Goal: Transaction & Acquisition: Purchase product/service

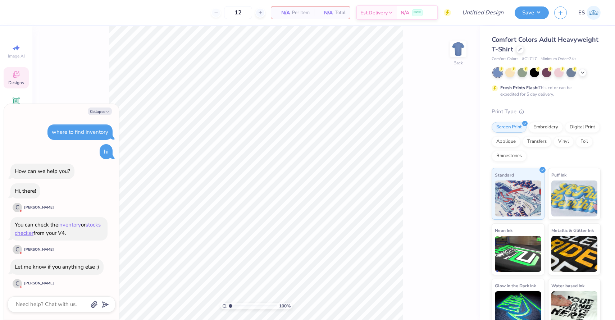
scroll to position [286, 0]
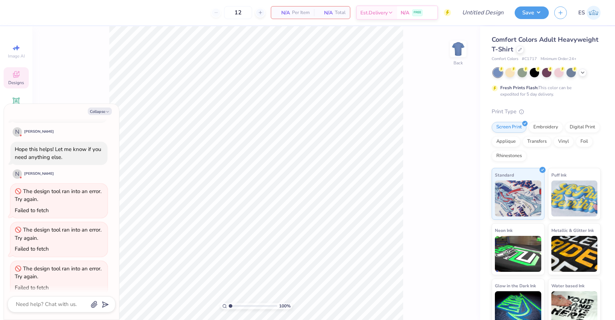
click at [81, 78] on div "100 % Back" at bounding box center [256, 173] width 448 height 294
click at [103, 113] on button "Collapse" at bounding box center [100, 112] width 24 height 8
type textarea "x"
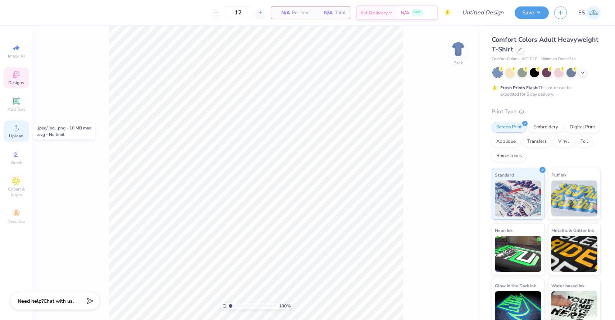
click at [18, 128] on icon at bounding box center [16, 127] width 9 height 9
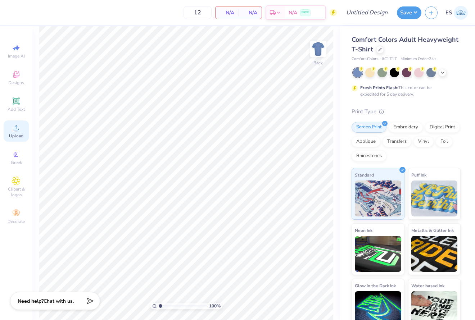
click at [12, 129] on div "Upload" at bounding box center [16, 130] width 25 height 21
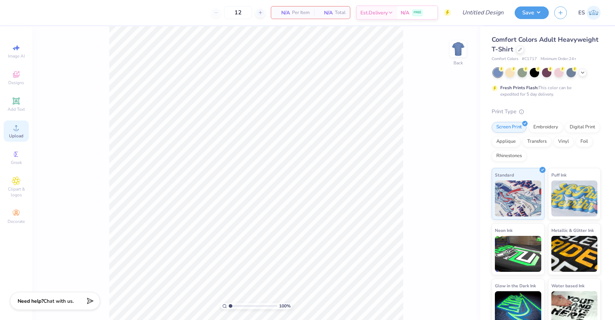
click at [15, 133] on div "Upload" at bounding box center [16, 130] width 25 height 21
click at [104, 143] on div "100 % Back" at bounding box center [256, 173] width 448 height 294
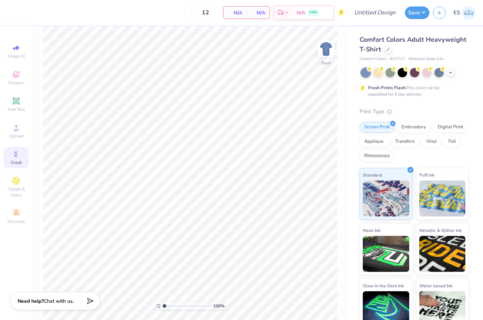
click at [18, 162] on span "Greek" at bounding box center [16, 163] width 11 height 6
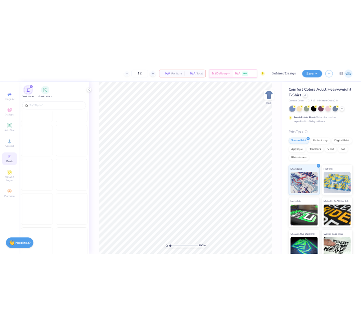
scroll to position [2959, 0]
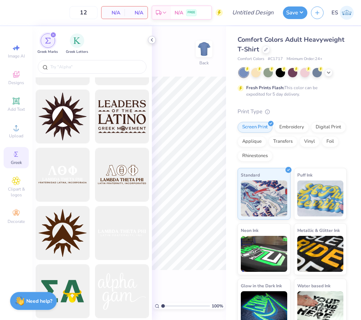
click at [151, 39] on icon at bounding box center [152, 40] width 6 height 6
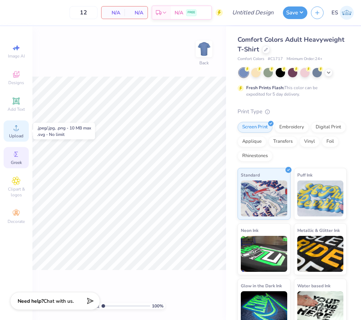
click at [18, 129] on circle at bounding box center [16, 130] width 4 height 4
click at [14, 104] on icon at bounding box center [16, 101] width 9 height 9
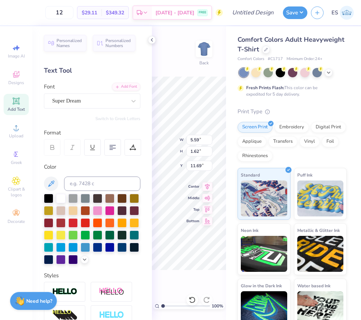
scroll to position [0, 0]
type textarea "Brothers"
click at [47, 198] on div at bounding box center [48, 197] width 9 height 9
click at [329, 72] on polyline at bounding box center [328, 71] width 3 height 1
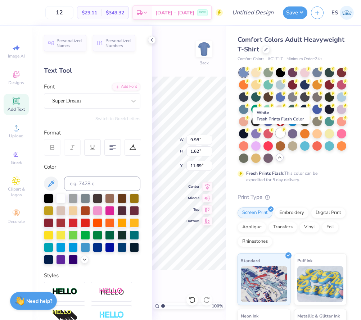
click at [281, 133] on div at bounding box center [279, 132] width 9 height 9
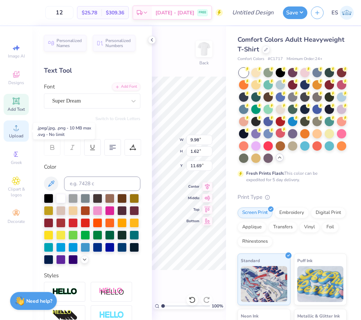
click at [18, 134] on span "Upload" at bounding box center [16, 136] width 14 height 6
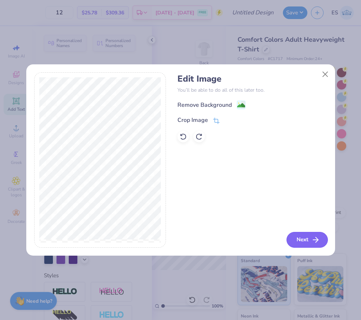
click at [300, 239] on button "Next" at bounding box center [306, 240] width 41 height 16
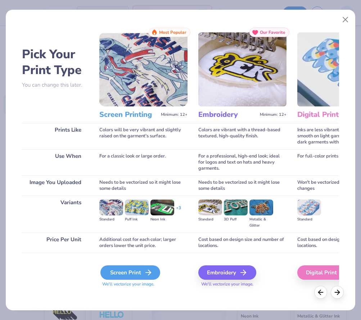
click at [144, 273] on icon at bounding box center [148, 272] width 9 height 9
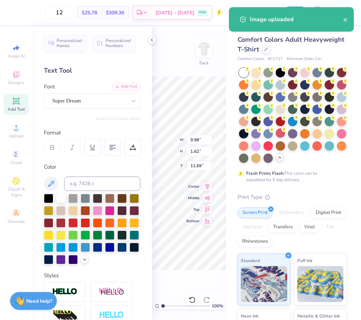
type input "14.17"
type input "4.84"
type input "10.08"
click at [152, 40] on icon at bounding box center [152, 40] width 6 height 6
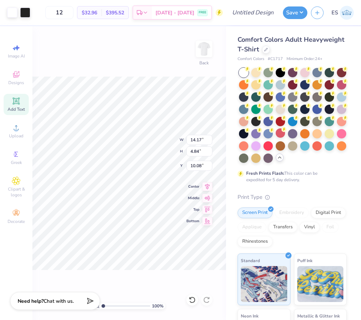
type input "5.63"
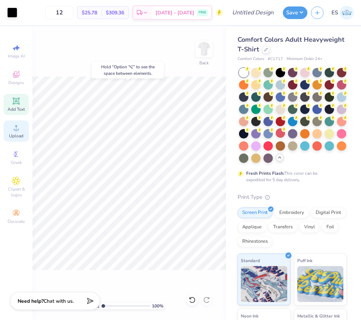
click at [14, 125] on icon at bounding box center [16, 127] width 9 height 9
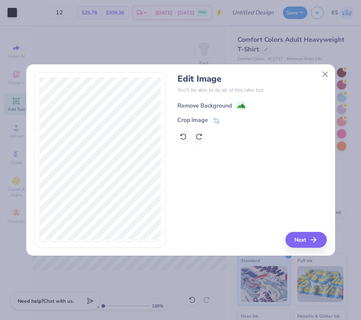
click at [241, 106] on image at bounding box center [241, 106] width 8 height 8
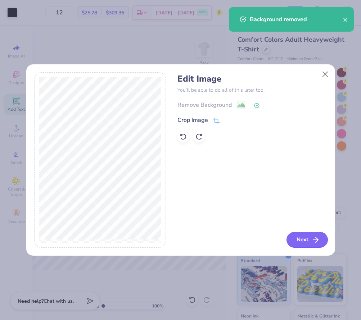
click at [308, 240] on button "Next" at bounding box center [306, 240] width 41 height 16
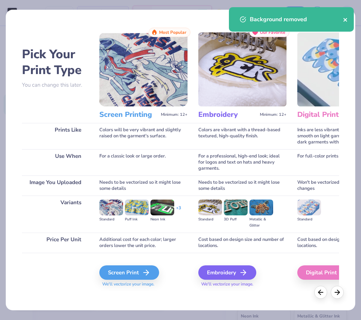
click at [345, 19] on icon "close" at bounding box center [345, 20] width 5 height 6
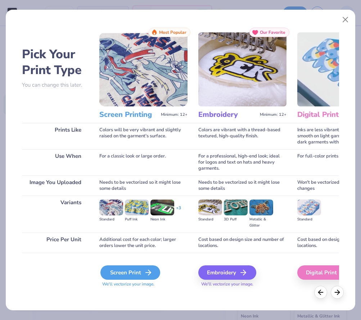
click at [140, 266] on div "Screen Print" at bounding box center [130, 272] width 60 height 14
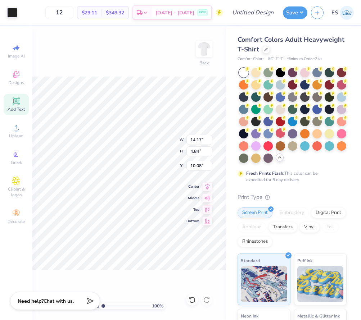
type input "5.65"
type input "13.51"
type input "4.61"
type input "12.92"
type input "4.41"
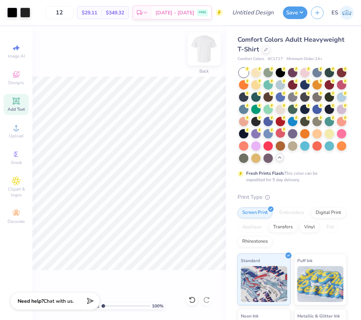
click at [204, 49] on img at bounding box center [204, 49] width 29 height 29
click at [16, 105] on div "Add Text" at bounding box center [16, 104] width 25 height 21
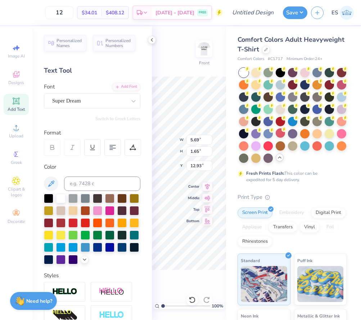
paste textarea "DST Charity Bash"
type textarea "TDST Charity BashEXT"
click at [290, 124] on div at bounding box center [292, 120] width 9 height 9
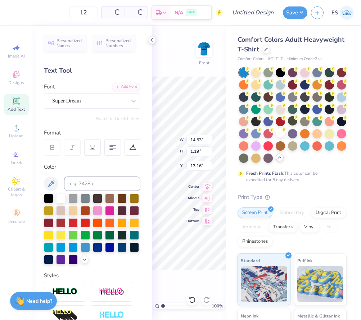
click at [292, 121] on div at bounding box center [292, 120] width 9 height 9
type input "14.53"
type input "1.19"
type input "13.16"
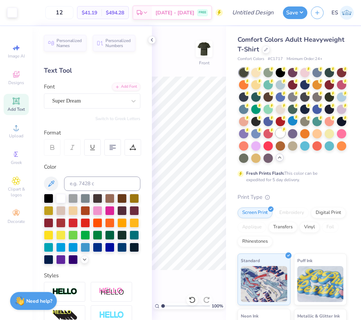
click at [280, 130] on div at bounding box center [279, 132] width 9 height 9
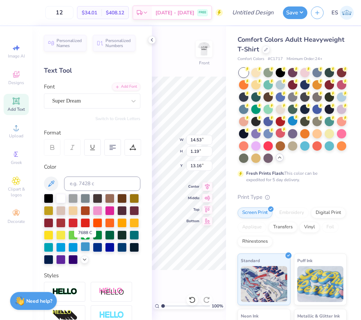
click at [84, 248] on div at bounding box center [85, 246] width 9 height 9
click at [151, 40] on icon at bounding box center [152, 40] width 6 height 6
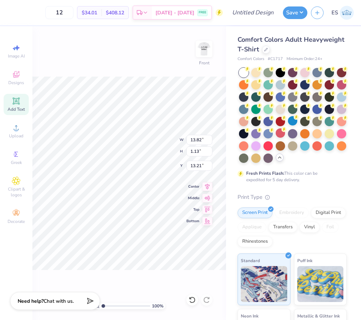
type input "13.82"
type input "1.13"
type input "6.75"
click at [17, 102] on icon at bounding box center [15, 100] width 5 height 5
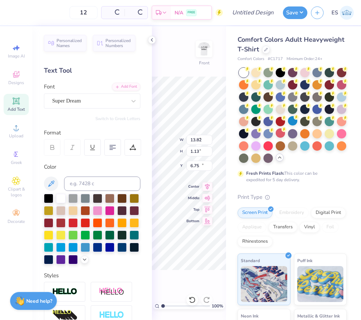
type input "5.69"
type input "1.65"
type input "12.93"
paste textarea "[DATE]"
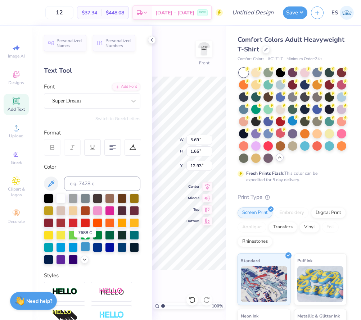
type textarea "[DATE]"
click at [83, 246] on div at bounding box center [85, 246] width 9 height 9
click at [151, 41] on icon at bounding box center [152, 40] width 6 height 6
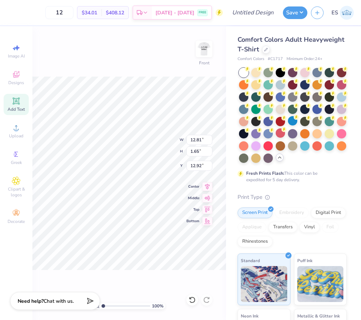
type input "8.18"
click at [16, 108] on span "Add Text" at bounding box center [16, 109] width 17 height 6
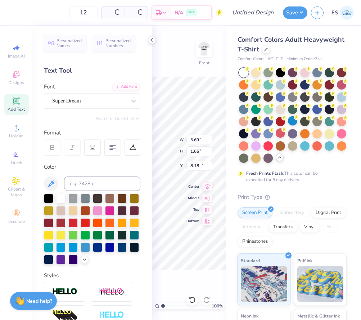
type input "5.69"
type input "12.93"
click at [84, 243] on div at bounding box center [85, 246] width 9 height 9
type textarea "[US_STATE]"
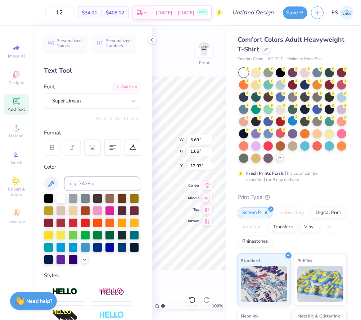
scroll to position [0, 1]
type input "10.12"
click at [151, 38] on icon at bounding box center [152, 40] width 6 height 6
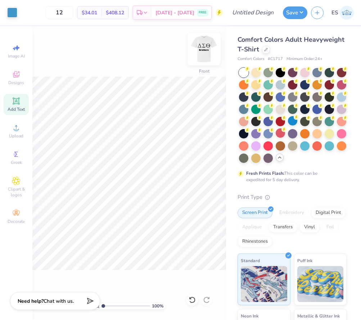
click at [202, 50] on img at bounding box center [204, 49] width 29 height 29
type input "12.60"
type input "4.30"
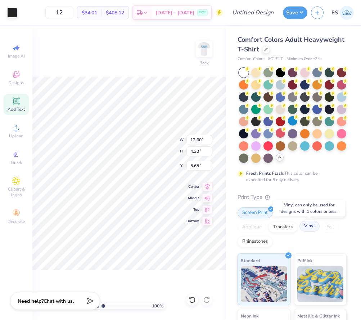
click at [310, 226] on div "Vinyl" at bounding box center [309, 226] width 20 height 11
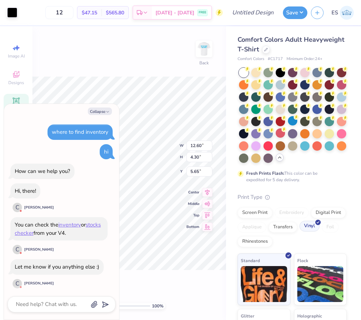
scroll to position [402, 0]
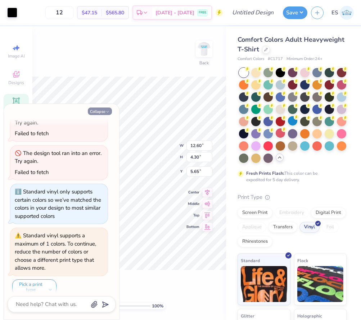
click at [98, 110] on button "Collapse" at bounding box center [100, 112] width 24 height 8
type textarea "x"
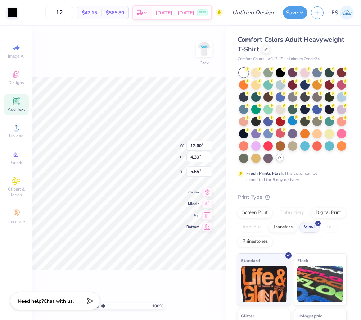
type input "9.98"
type input "1.62"
type input "11.69"
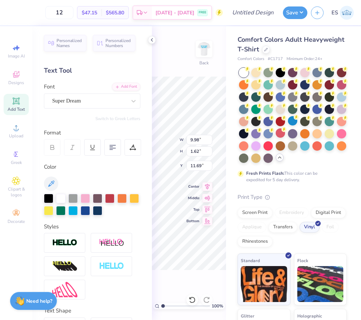
type input "10.88"
click at [73, 246] on img at bounding box center [64, 243] width 25 height 8
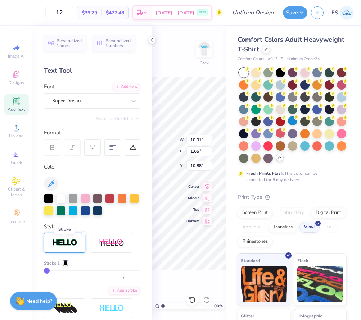
type input "10.01"
type input "1.65"
type input "10.86"
click at [114, 243] on img at bounding box center [111, 242] width 25 height 9
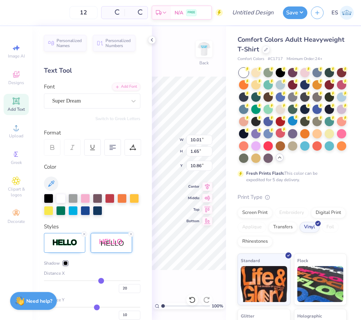
type input "12.00"
type input "1.80"
click at [130, 236] on icon at bounding box center [131, 234] width 4 height 4
type input "10.01"
type input "1.65"
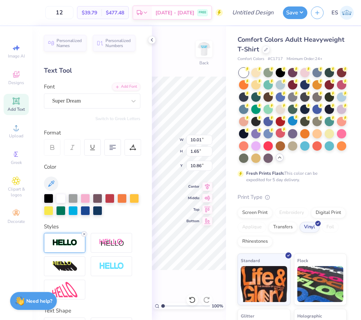
click at [82, 235] on icon at bounding box center [84, 234] width 4 height 4
type input "9.98"
type input "1.62"
type input "10.88"
click at [150, 42] on icon at bounding box center [152, 40] width 6 height 6
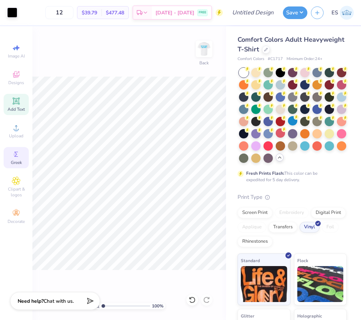
click at [14, 156] on circle at bounding box center [15, 154] width 4 height 4
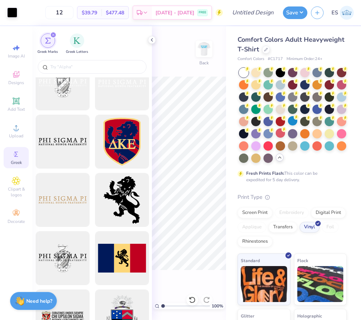
scroll to position [375, 0]
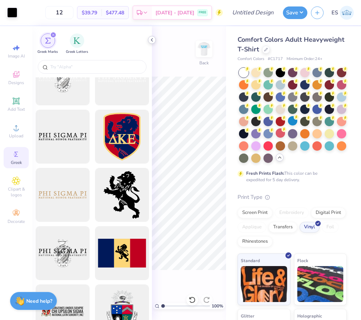
click at [151, 41] on icon at bounding box center [152, 40] width 6 height 6
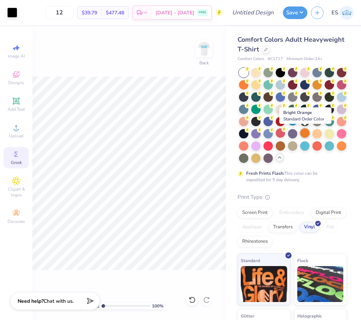
click at [305, 134] on div at bounding box center [304, 132] width 9 height 9
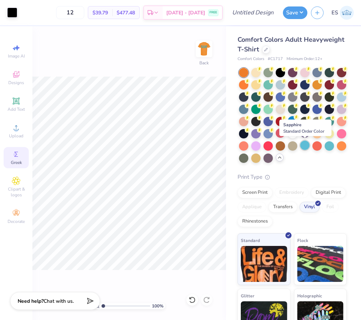
click at [303, 146] on div at bounding box center [304, 145] width 9 height 9
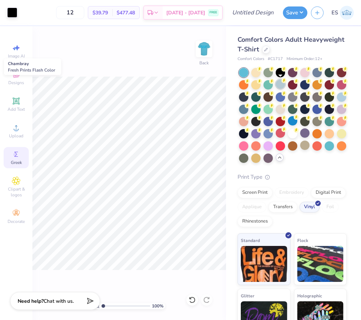
click at [278, 83] on div at bounding box center [279, 83] width 9 height 9
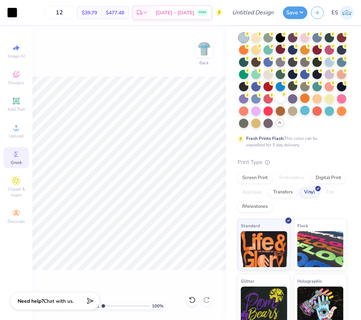
scroll to position [41, 0]
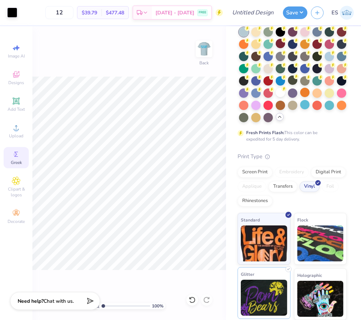
click at [266, 297] on img at bounding box center [264, 298] width 46 height 36
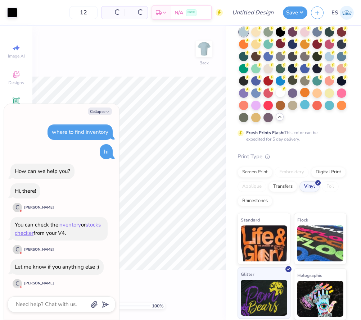
scroll to position [446, 0]
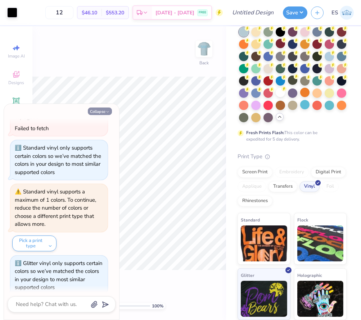
click at [104, 110] on button "Collapse" at bounding box center [100, 112] width 24 height 8
type textarea "x"
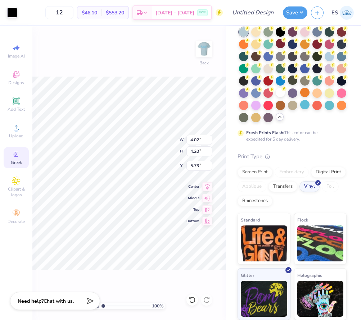
type input "5.72"
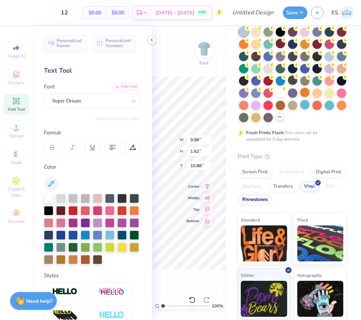
click at [130, 177] on div at bounding box center [92, 184] width 96 height 14
type textarea "StuCo"
click at [136, 206] on div at bounding box center [133, 209] width 9 height 9
click at [123, 235] on div at bounding box center [121, 234] width 9 height 9
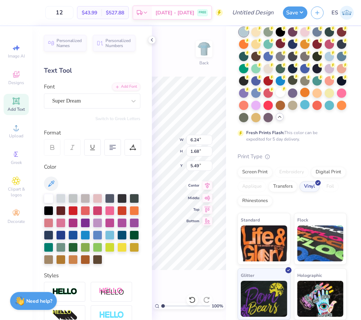
type input "5.49"
click at [155, 42] on div "100 % Back W 6.24 6.24 " H 1.68 1.68 " Y 5.49 5.49 " Center Middle Top Bottom" at bounding box center [189, 173] width 74 height 294
click at [149, 42] on icon at bounding box center [152, 40] width 6 height 6
type input "4.85"
click at [151, 40] on polyline at bounding box center [151, 39] width 1 height 3
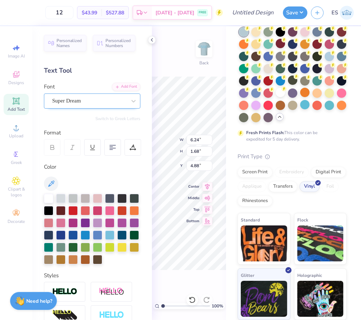
click at [123, 99] on div "Super Dream" at bounding box center [89, 100] width 76 height 11
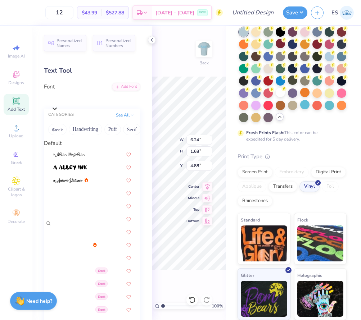
scroll to position [246, 0]
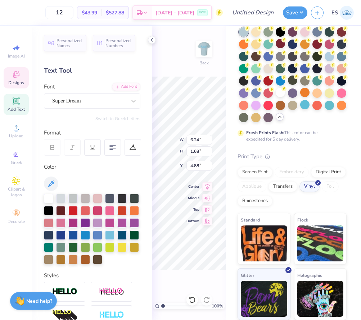
click at [19, 72] on icon at bounding box center [19, 72] width 2 height 2
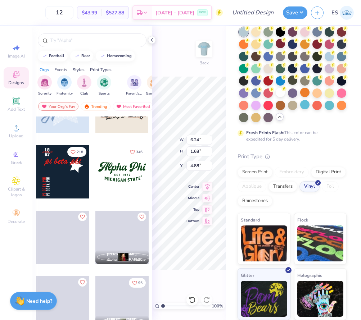
scroll to position [667, 0]
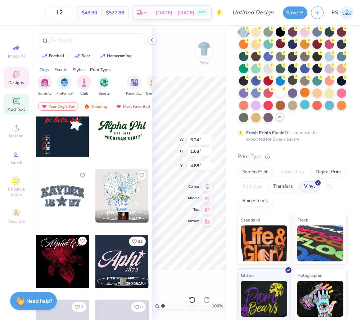
click at [16, 105] on icon at bounding box center [16, 101] width 9 height 9
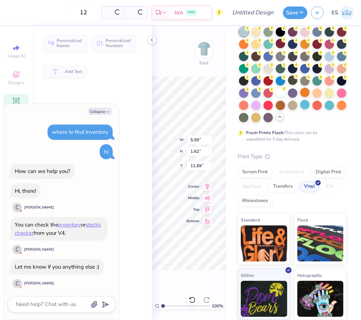
type textarea "x"
type input "5.59"
type input "1.62"
type input "11.69"
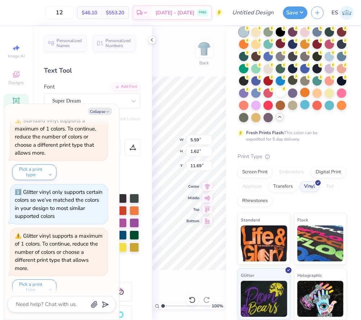
type textarea "x"
type textarea "c"
type textarea "x"
type textarea "c/"
type textarea "x"
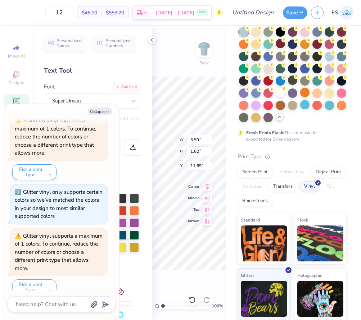
type textarea "c/o"
type textarea "x"
type textarea "c/o"
type textarea "x"
type textarea "c/o 2"
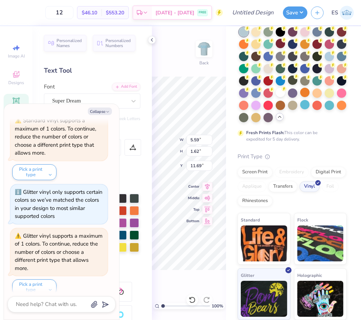
type textarea "x"
type textarea "c/o 25"
type textarea "x"
type textarea "c/o 2"
type textarea "x"
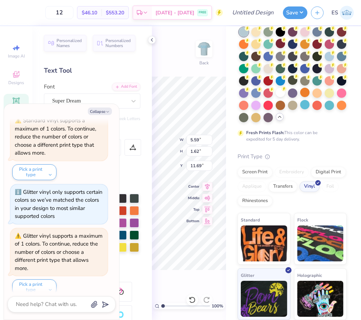
type textarea "c/o 26"
type textarea "x"
type textarea "c/o 2"
type textarea "x"
type textarea "c/o 20"
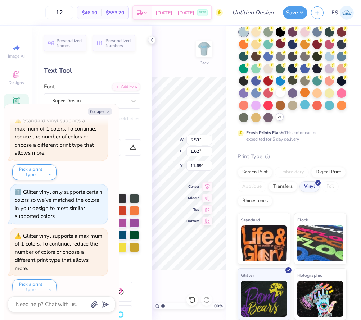
scroll to position [0, 0]
type textarea "x"
type textarea "c/o 202"
type textarea "x"
type textarea "c/o 2026"
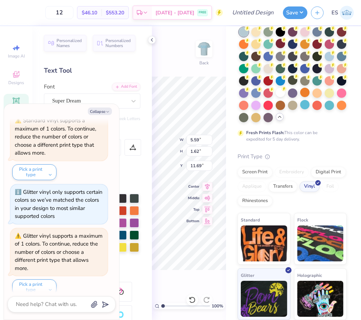
scroll to position [0, 1]
click at [150, 42] on icon at bounding box center [152, 40] width 6 height 6
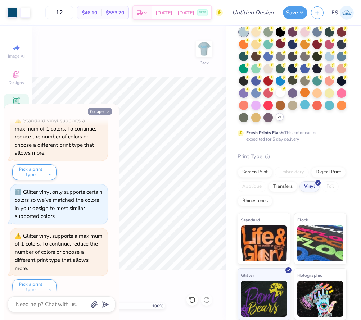
click at [104, 110] on button "Collapse" at bounding box center [100, 112] width 24 height 8
type textarea "x"
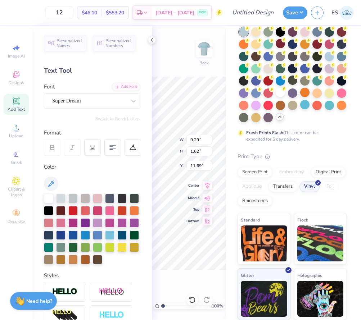
type input "5.70"
type input "1.00"
type input "12.32"
click at [191, 176] on div "100 % Back W 5.70 5.70 " H 1.00 1.00 " Y 12.32 12.32 " Center Middle Top Bottom" at bounding box center [189, 173] width 74 height 294
drag, startPoint x: 187, startPoint y: 184, endPoint x: 199, endPoint y: 149, distance: 37.2
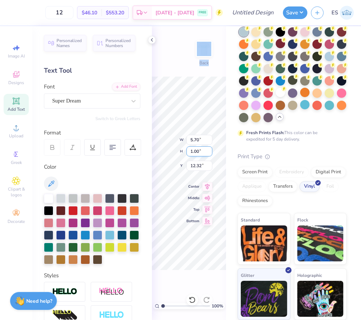
click at [199, 149] on div "100 % Back W 5.70 5.70 " H 1.00 1.00 " Y 12.32 12.32 " Center Middle Top Bottom" at bounding box center [189, 173] width 74 height 294
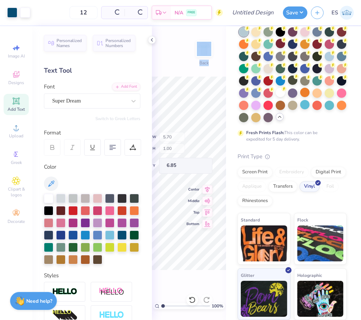
type input "6.85"
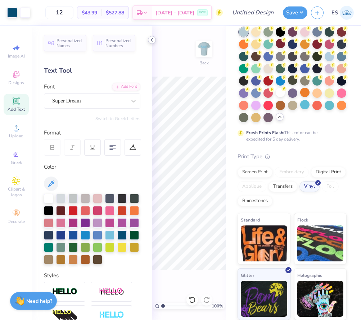
click at [150, 38] on icon at bounding box center [152, 40] width 6 height 6
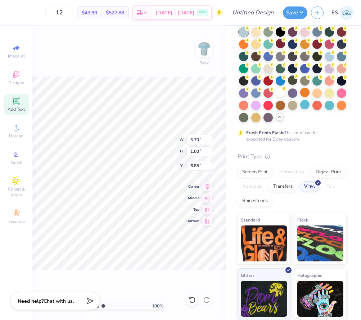
type input "4.62"
type input "0.81"
type input "6.85"
click at [15, 132] on div "Upload" at bounding box center [16, 130] width 25 height 21
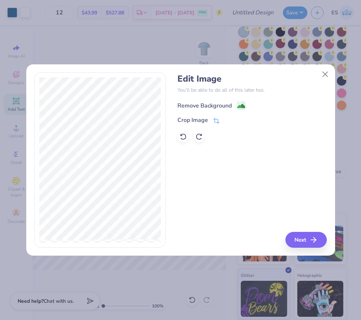
click at [224, 103] on div "Remove Background" at bounding box center [204, 105] width 54 height 9
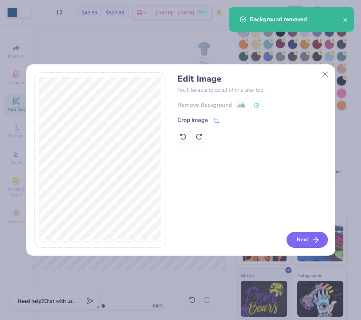
click at [297, 243] on button "Next" at bounding box center [306, 240] width 41 height 16
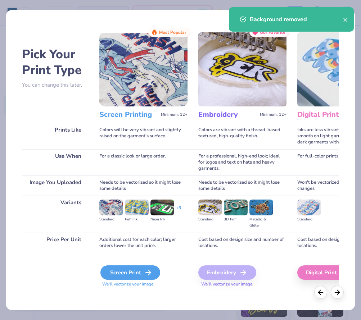
click at [147, 270] on icon at bounding box center [148, 272] width 9 height 9
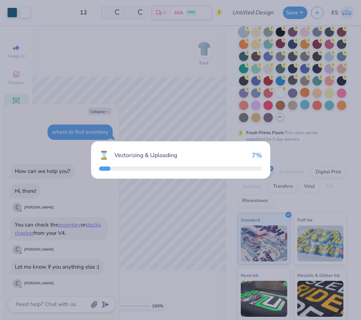
scroll to position [561, 0]
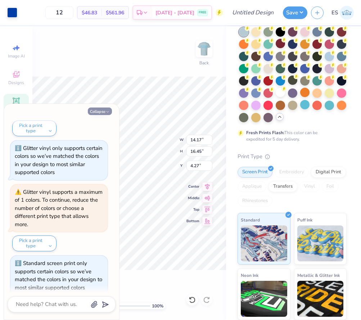
click at [101, 110] on button "Collapse" at bounding box center [100, 112] width 24 height 8
type textarea "x"
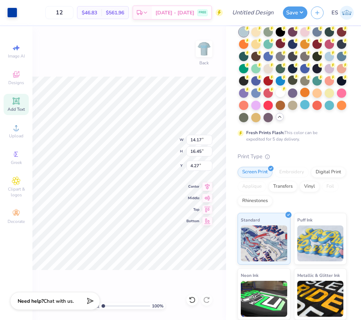
type input "2.61"
type input "3.02"
type input "3.83"
type input "6.24"
type input "1.68"
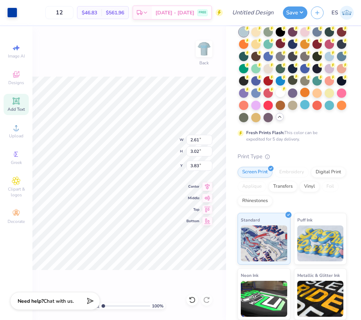
type input "4.88"
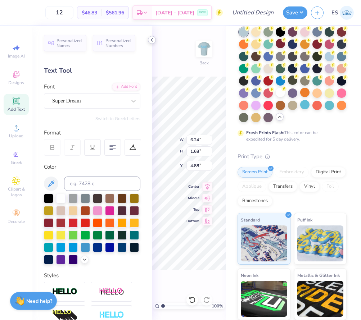
click at [150, 40] on icon at bounding box center [152, 40] width 6 height 6
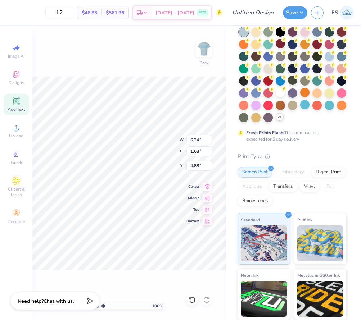
type input "2.61"
type input "3.02"
type input "3.83"
type input "6.24"
type input "1.68"
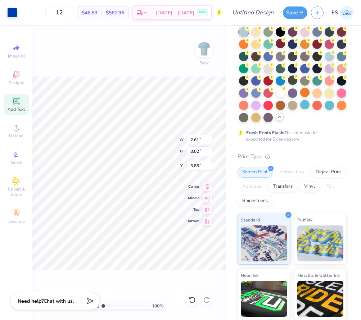
type input "4.88"
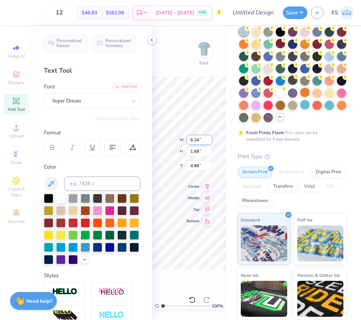
type input "4.02"
type input "1.08"
type input "5.48"
type input "1.61"
type input "1.86"
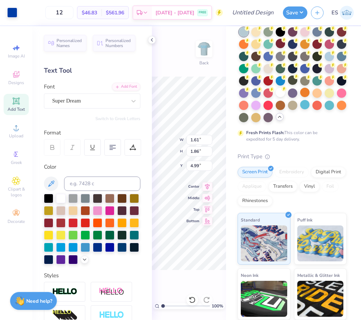
type input "4.99"
click at [197, 142] on div "100 % Back W 1.61 1.61 " H 1.86 1.86 " Y 4.99 4.99 " Center Middle Top Bottom" at bounding box center [189, 173] width 74 height 294
click at [195, 137] on div "100 % Back W 1.61 1.61 " H 1.86 1.86 " Y 4.99 4.99 " Center Middle Top Bottom" at bounding box center [189, 173] width 74 height 294
click at [152, 42] on icon at bounding box center [152, 40] width 6 height 6
click at [151, 40] on polyline at bounding box center [151, 39] width 1 height 3
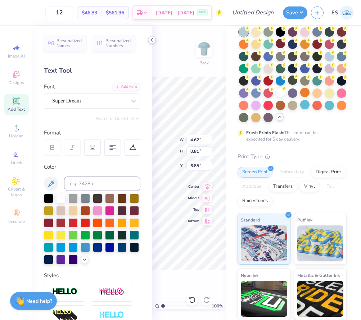
click at [152, 40] on icon at bounding box center [152, 40] width 6 height 6
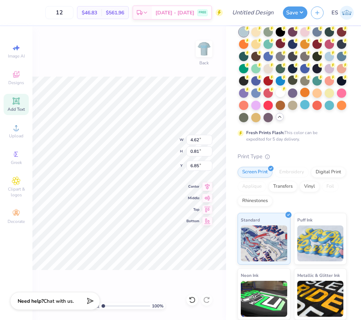
type input "1.61"
type input "1.86"
type input "4.99"
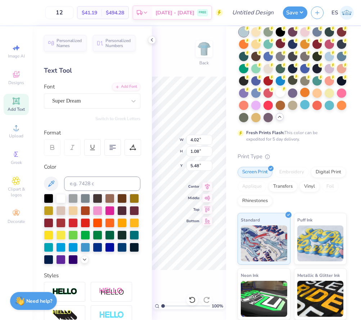
type input "4.78"
type input "4.62"
type input "0.81"
type input "6.16"
click at [151, 41] on icon at bounding box center [152, 40] width 6 height 6
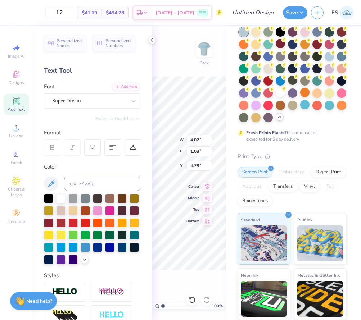
click at [147, 134] on div "12 $41.19 Per Item $494.28 Total Est. Delivery [DATE] - [DATE] FREE Design Titl…" at bounding box center [180, 160] width 361 height 320
type input "4.52"
type input "4.62"
type input "0.81"
type input "5.98"
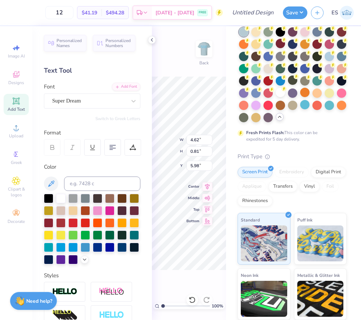
click at [228, 156] on div "Comfort Colors Adult Heavyweight T-Shirt Comfort Colors # C1717 Minimum Order: …" at bounding box center [293, 181] width 135 height 390
click at [152, 38] on icon at bounding box center [152, 40] width 6 height 6
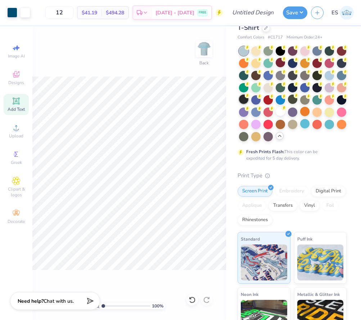
scroll to position [0, 0]
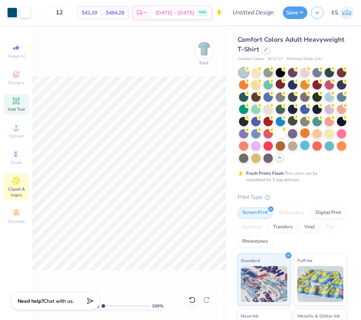
click at [23, 196] on span "Clipart & logos" at bounding box center [16, 192] width 25 height 12
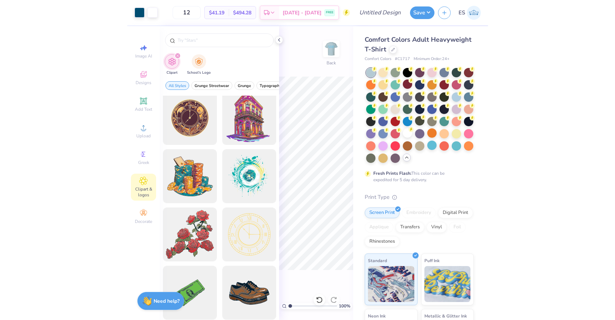
scroll to position [7, 0]
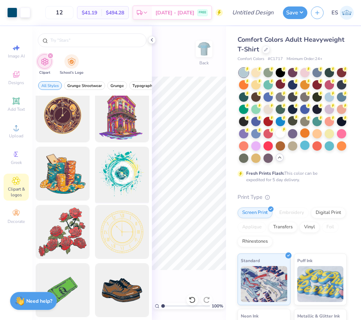
click at [122, 174] on div at bounding box center [121, 173] width 59 height 59
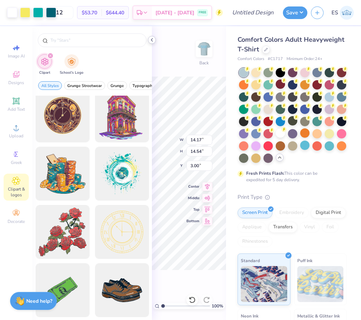
click at [152, 40] on icon at bounding box center [152, 40] width 6 height 6
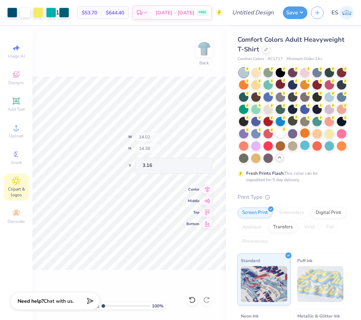
type input "14.02"
type input "14.38"
type input "3.16"
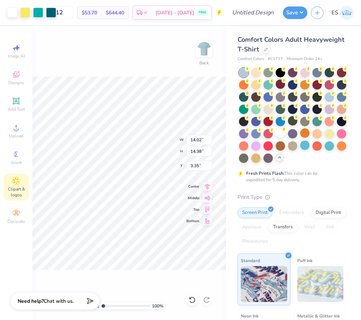
type input "3.35"
click at [232, 185] on div "Comfort Colors Adult Heavyweight T-Shirt Comfort Colors # C1717 Minimum Order: …" at bounding box center [293, 221] width 135 height 390
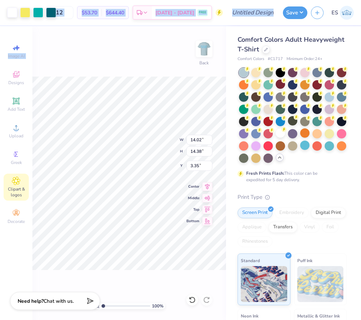
drag, startPoint x: -1, startPoint y: 65, endPoint x: -29, endPoint y: 64, distance: 27.7
click at [0, 64] on html "Art colors 12 $53.70 Per Item $644.40 Total Est. Delivery [DATE] - [DATE] FREE …" at bounding box center [180, 160] width 361 height 320
click at [2, 69] on div "Image AI Designs Add Text Upload Greek Clipart & logos Decorate" at bounding box center [16, 173] width 32 height 294
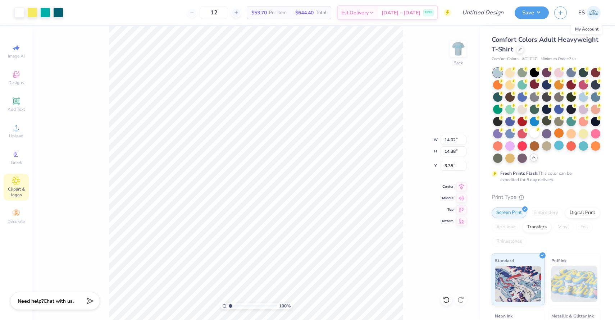
click at [588, 15] on img at bounding box center [594, 13] width 14 height 14
